Goal: Information Seeking & Learning: Understand process/instructions

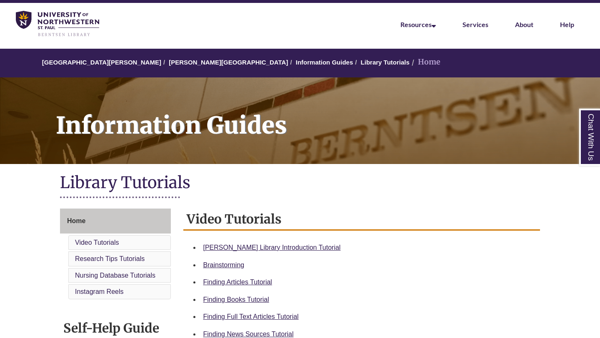
scroll to position [26, 0]
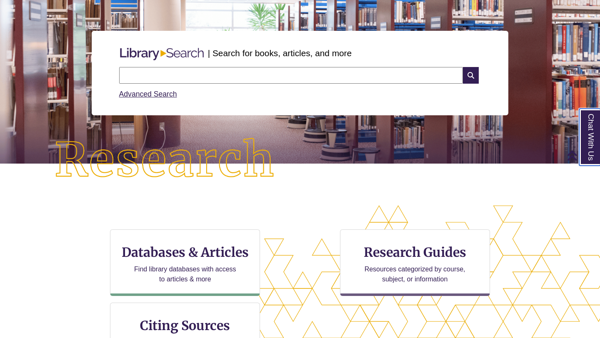
scroll to position [77, 0]
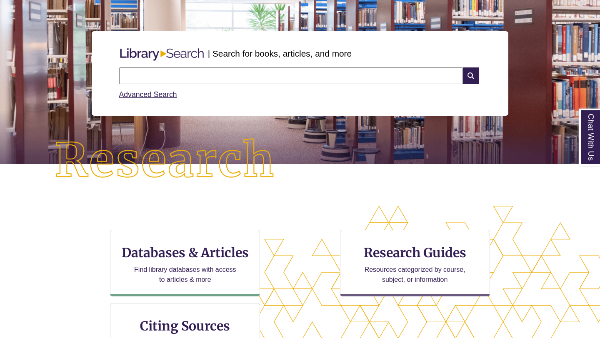
click at [373, 75] on input "text" at bounding box center [291, 76] width 344 height 17
type input "**********"
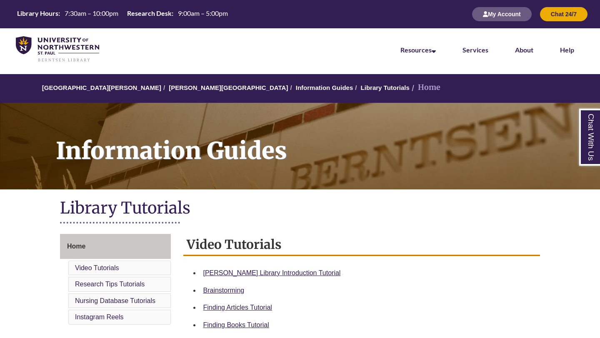
click at [489, 99] on div "Information Guides" at bounding box center [300, 145] width 600 height 101
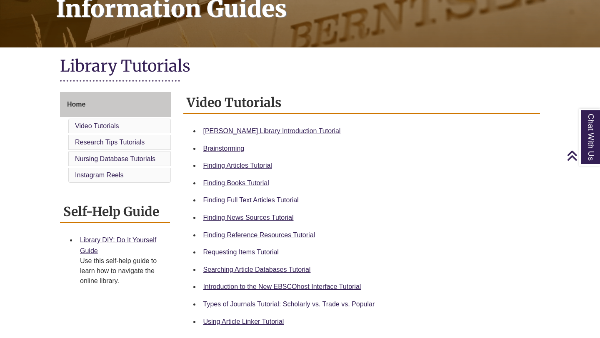
scroll to position [143, 0]
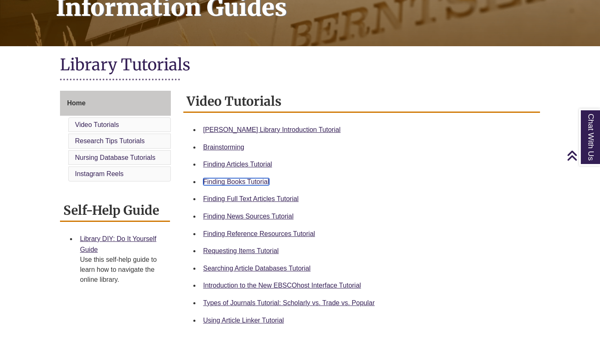
click at [244, 185] on link "Finding Books Tutorial" at bounding box center [236, 181] width 66 height 7
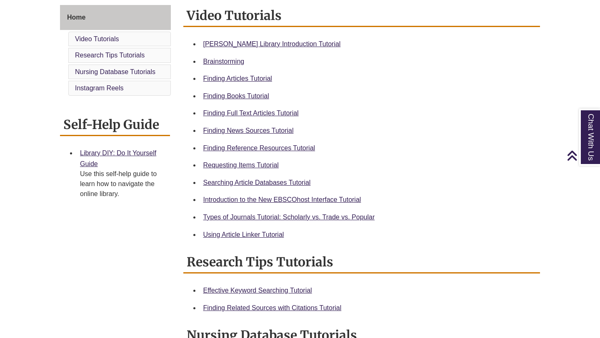
scroll to position [229, 0]
click at [254, 166] on link "Requesting Items Tutorial" at bounding box center [240, 165] width 75 height 7
